Goal: Task Accomplishment & Management: Complete application form

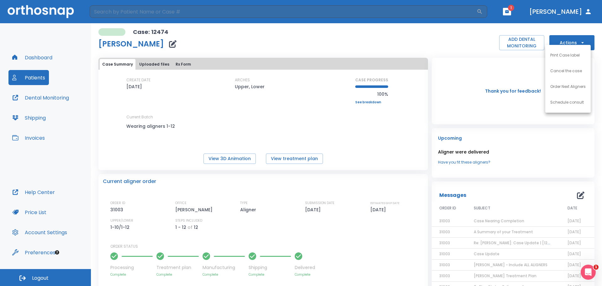
scroll to position [5, 0]
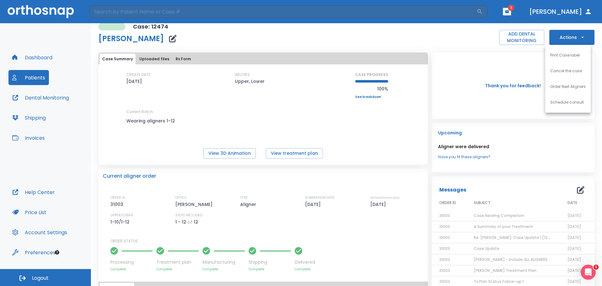
click at [149, 57] on div at bounding box center [301, 143] width 602 height 286
click at [580, 38] on icon "button" at bounding box center [583, 37] width 6 height 6
click at [567, 87] on p "Order Next Aligners" at bounding box center [568, 87] width 35 height 6
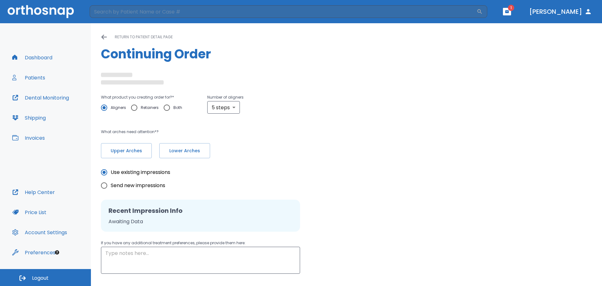
radio input "false"
radio input "true"
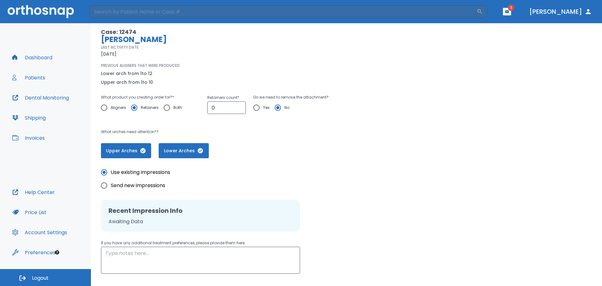
scroll to position [81, 0]
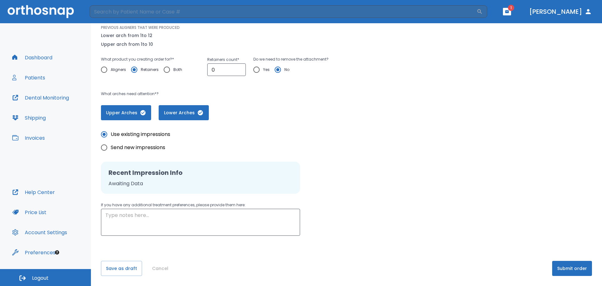
click at [104, 147] on input "Send new impressions" at bounding box center [104, 147] width 13 height 13
radio input "true"
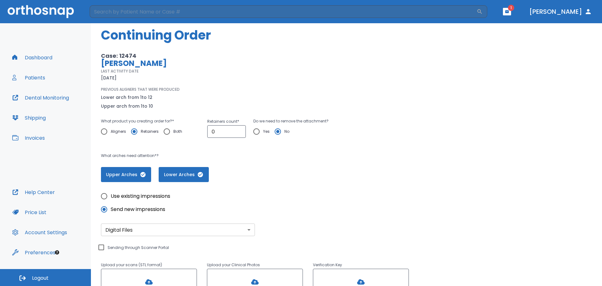
scroll to position [0, 0]
